Goal: Transaction & Acquisition: Subscribe to service/newsletter

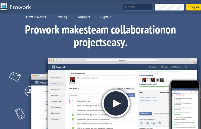
type input "[EMAIL_ADDRESS][DOMAIN_NAME]"
type input "LrsXOPvF"
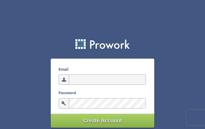
type input "[EMAIL_ADDRESS][DOMAIN_NAME]"
type input "wLnyxULidkfjGkDH"
type input "[EMAIL_ADDRESS][DOMAIN_NAME]"
type input "jxOnTgaBqxDyexo"
